Goal: Transaction & Acquisition: Purchase product/service

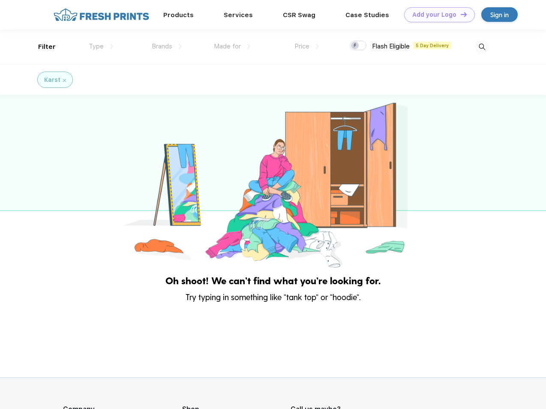
click at [436, 15] on link "Add your Logo Design Tool" at bounding box center [439, 14] width 71 height 15
click at [0, 0] on div "Design Tool" at bounding box center [0, 0] width 0 height 0
click at [460, 14] on link "Add your Logo Design Tool" at bounding box center [439, 14] width 71 height 15
click at [41, 47] on div "Filter" at bounding box center [47, 47] width 18 height 10
click at [101, 46] on span "Type" at bounding box center [96, 46] width 15 height 8
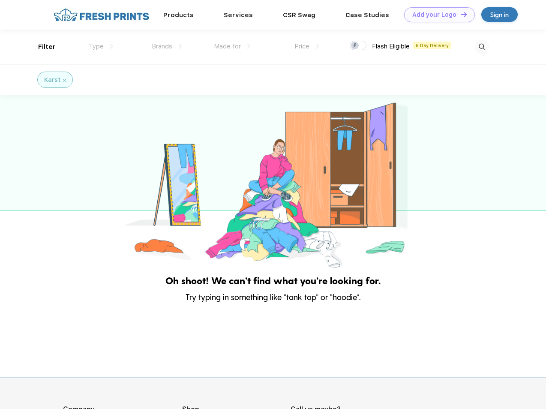
click at [167, 46] on span "Brands" at bounding box center [162, 46] width 21 height 8
click at [232, 46] on span "Made for" at bounding box center [227, 46] width 27 height 8
click at [307, 46] on span "Price" at bounding box center [301, 46] width 15 height 8
click at [358, 46] on div at bounding box center [357, 45] width 17 height 9
click at [355, 46] on input "checkbox" at bounding box center [352, 43] width 6 height 6
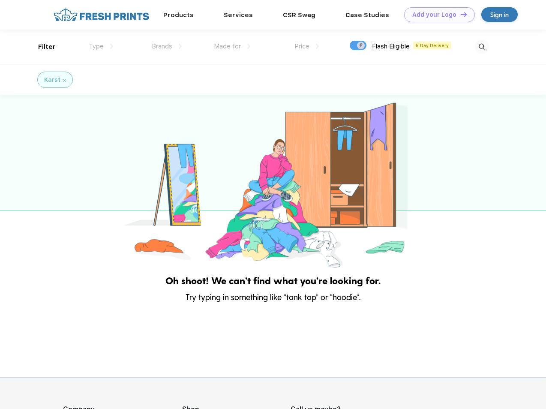
click at [481, 47] on img at bounding box center [482, 47] width 14 height 14
